Goal: Check status: Check status

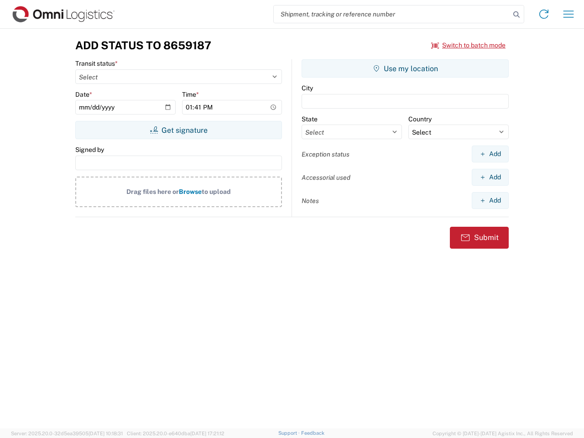
click at [392, 14] on input "search" at bounding box center [392, 13] width 236 height 17
click at [517, 15] on icon at bounding box center [516, 14] width 13 height 13
click at [544, 14] on icon at bounding box center [544, 14] width 15 height 15
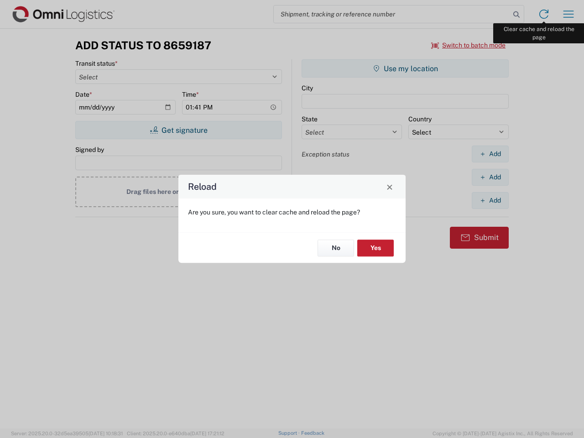
click at [569, 14] on div "Reload Are you sure, you want to clear cache and reload the page? No Yes" at bounding box center [292, 219] width 584 height 438
click at [469, 45] on div "Reload Are you sure, you want to clear cache and reload the page? No Yes" at bounding box center [292, 219] width 584 height 438
click at [178, 130] on div "Reload Are you sure, you want to clear cache and reload the page? No Yes" at bounding box center [292, 219] width 584 height 438
click at [405, 68] on div "Reload Are you sure, you want to clear cache and reload the page? No Yes" at bounding box center [292, 219] width 584 height 438
click at [490, 154] on div "Reload Are you sure, you want to clear cache and reload the page? No Yes" at bounding box center [292, 219] width 584 height 438
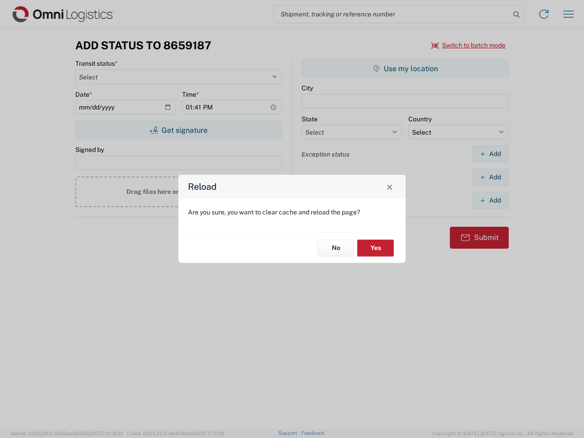
click at [490, 177] on div "Reload Are you sure, you want to clear cache and reload the page? No Yes" at bounding box center [292, 219] width 584 height 438
click at [490, 200] on div "Reload Are you sure, you want to clear cache and reload the page? No Yes" at bounding box center [292, 219] width 584 height 438
